Goal: Task Accomplishment & Management: Use online tool/utility

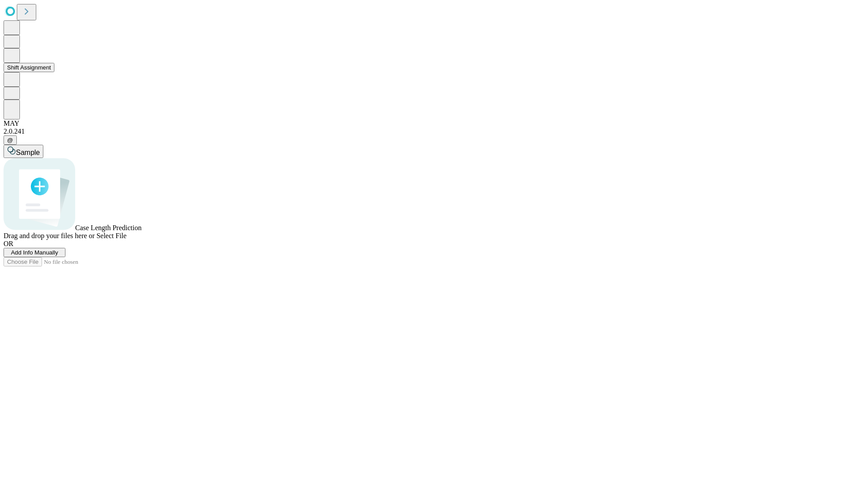
click at [54, 72] on button "Shift Assignment" at bounding box center [29, 67] width 51 height 9
